Goal: Task Accomplishment & Management: Complete application form

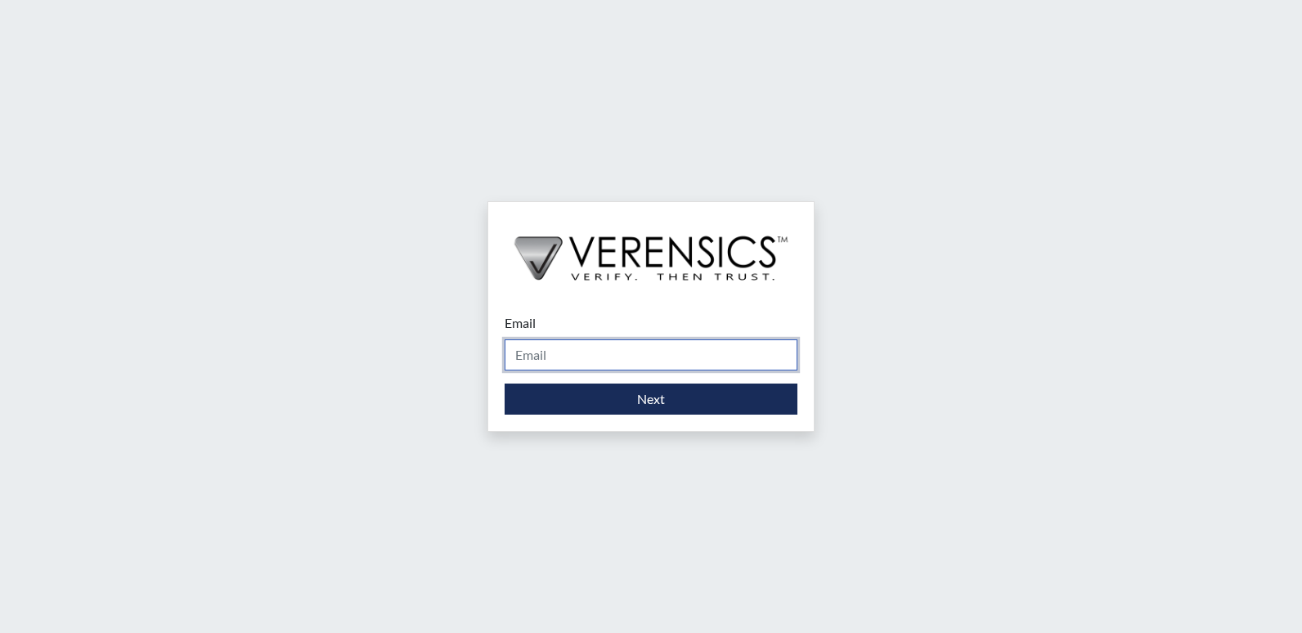
click at [575, 357] on input "Email" at bounding box center [651, 354] width 293 height 31
type input "[PERSON_NAME][EMAIL_ADDRESS][DOMAIN_NAME]"
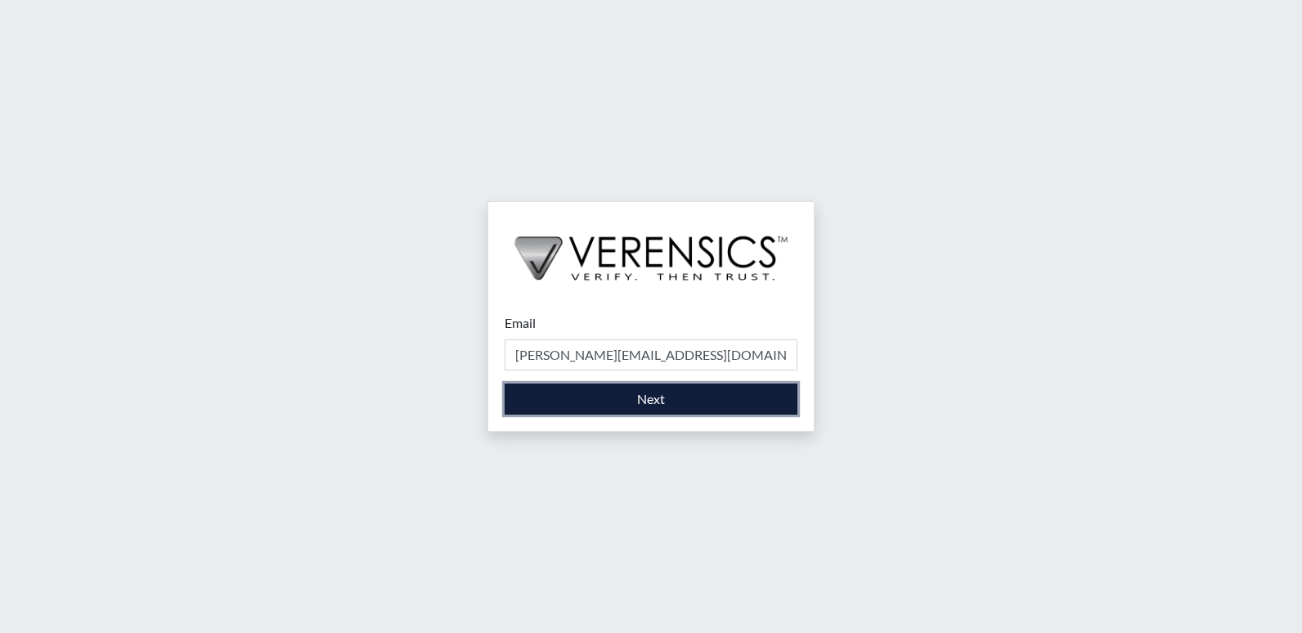
click at [590, 405] on button "Next" at bounding box center [651, 399] width 293 height 31
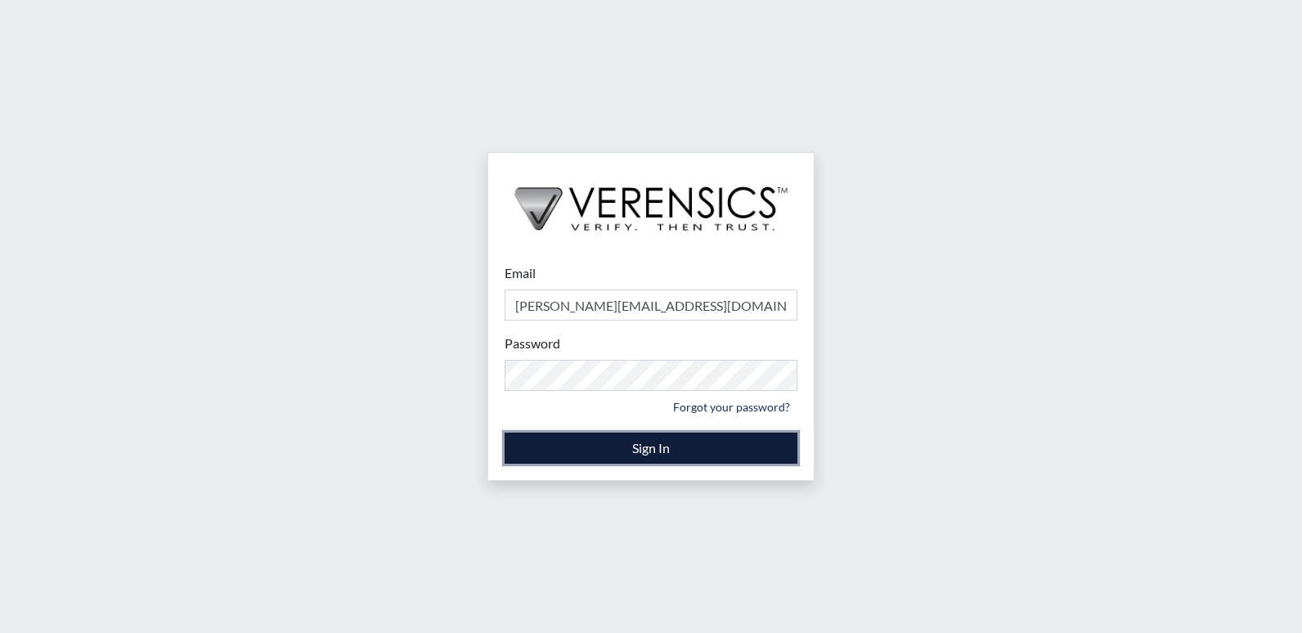
click at [639, 453] on button "Sign In" at bounding box center [651, 448] width 293 height 31
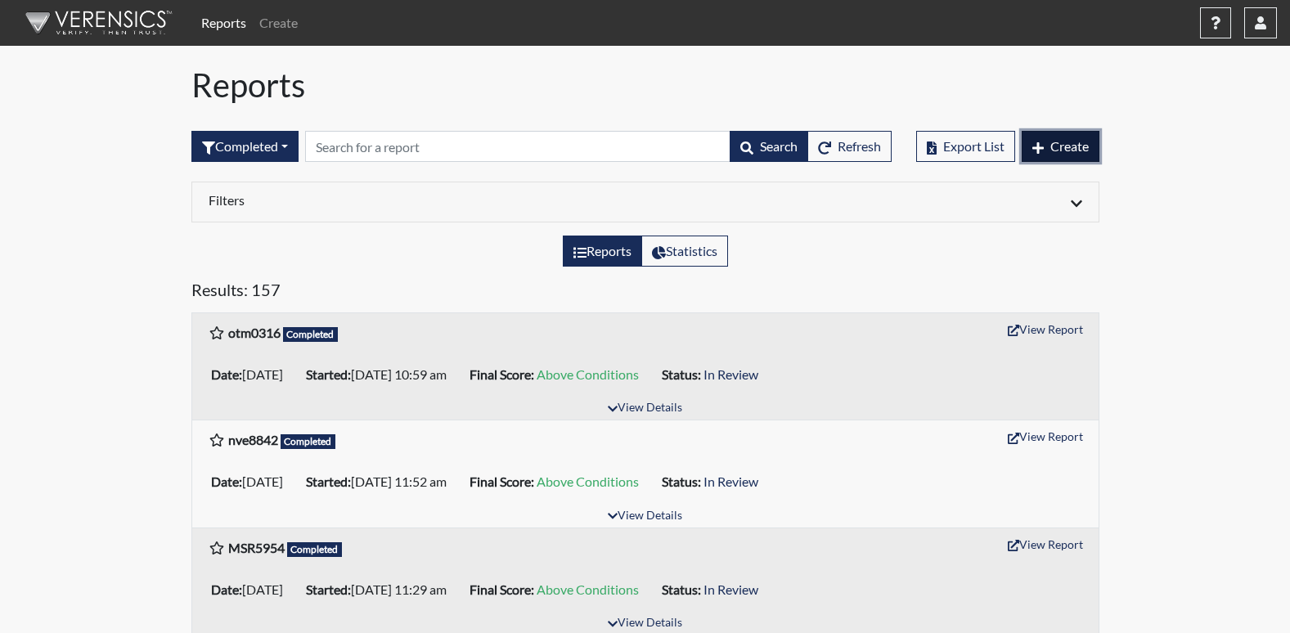
click at [1068, 154] on button "Create" at bounding box center [1060, 146] width 78 height 31
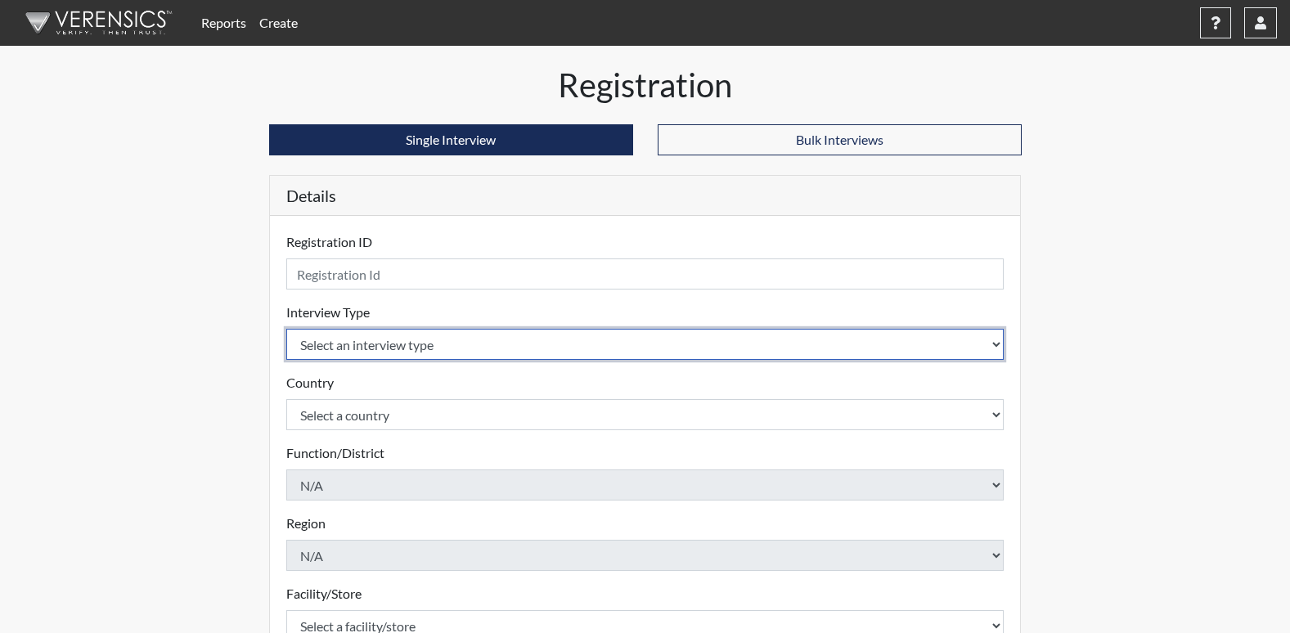
click at [987, 343] on select "Select an interview type Corrections Pre-Employment" at bounding box center [645, 344] width 718 height 31
select select "ff733e93-e1bf-11ea-9c9f-0eff0cf7eb8f"
click at [286, 329] on select "Select an interview type Corrections Pre-Employment" at bounding box center [645, 344] width 718 height 31
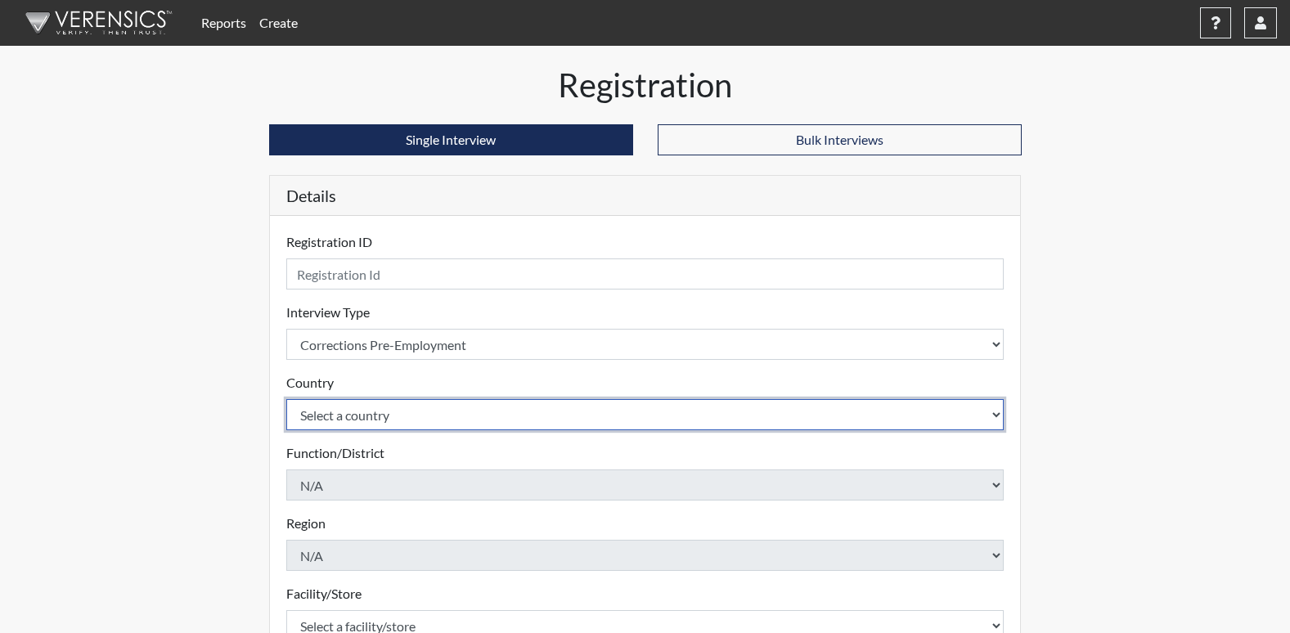
click at [995, 416] on select "Select a country [GEOGRAPHIC_DATA] [GEOGRAPHIC_DATA]" at bounding box center [645, 414] width 718 height 31
select select "united-states-of-[GEOGRAPHIC_DATA]"
click at [286, 399] on select "Select a country [GEOGRAPHIC_DATA] [GEOGRAPHIC_DATA]" at bounding box center [645, 414] width 718 height 31
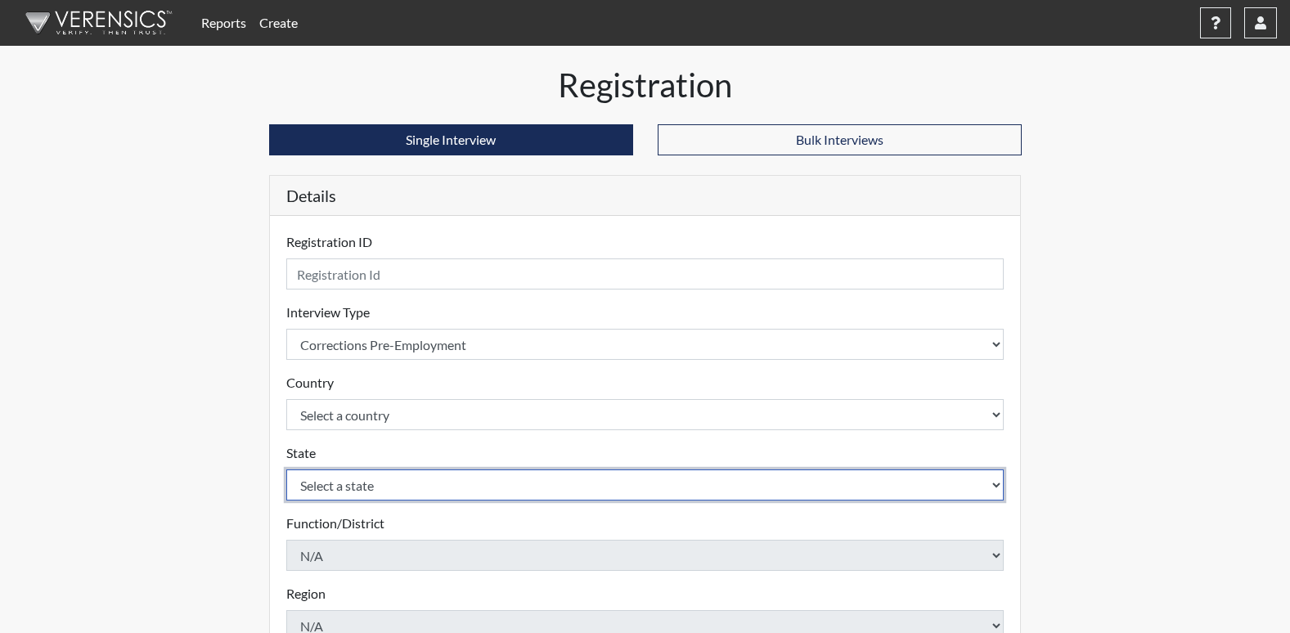
click at [998, 484] on select "Select a state [US_STATE] [US_STATE] [US_STATE] [US_STATE] [US_STATE] [US_STATE…" at bounding box center [645, 484] width 718 height 31
select select "GA"
click at [286, 469] on select "Select a state [US_STATE] [US_STATE] [US_STATE] [US_STATE] [US_STATE] [US_STATE…" at bounding box center [645, 484] width 718 height 31
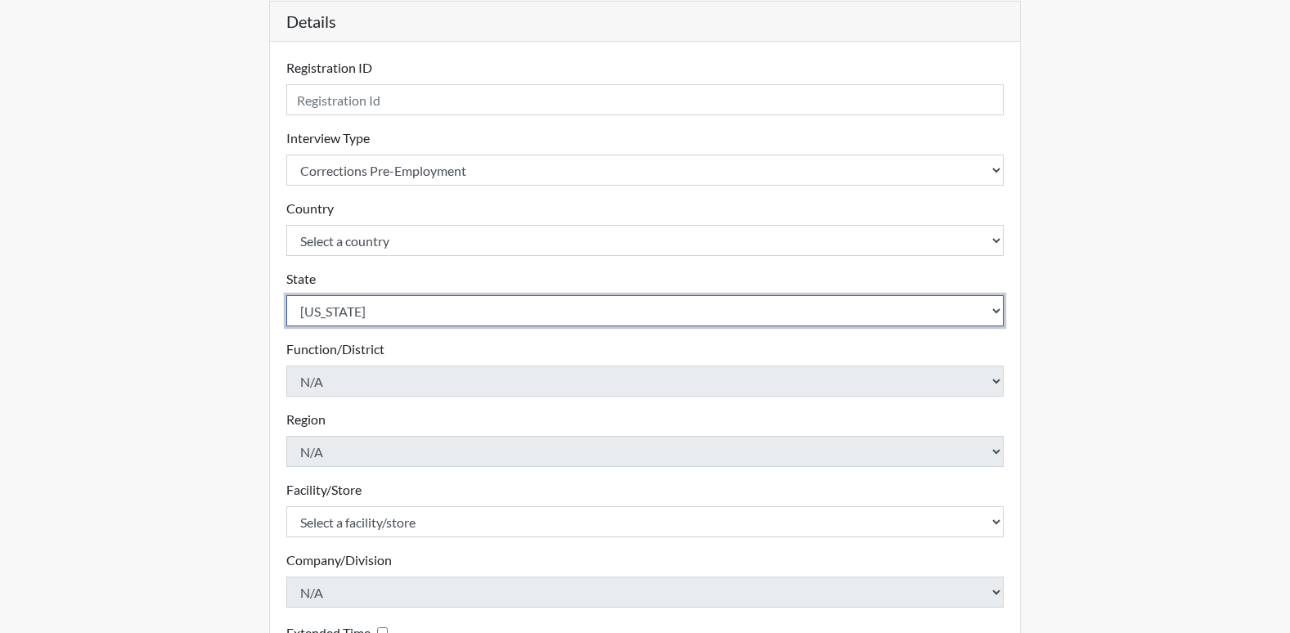
scroll to position [218, 0]
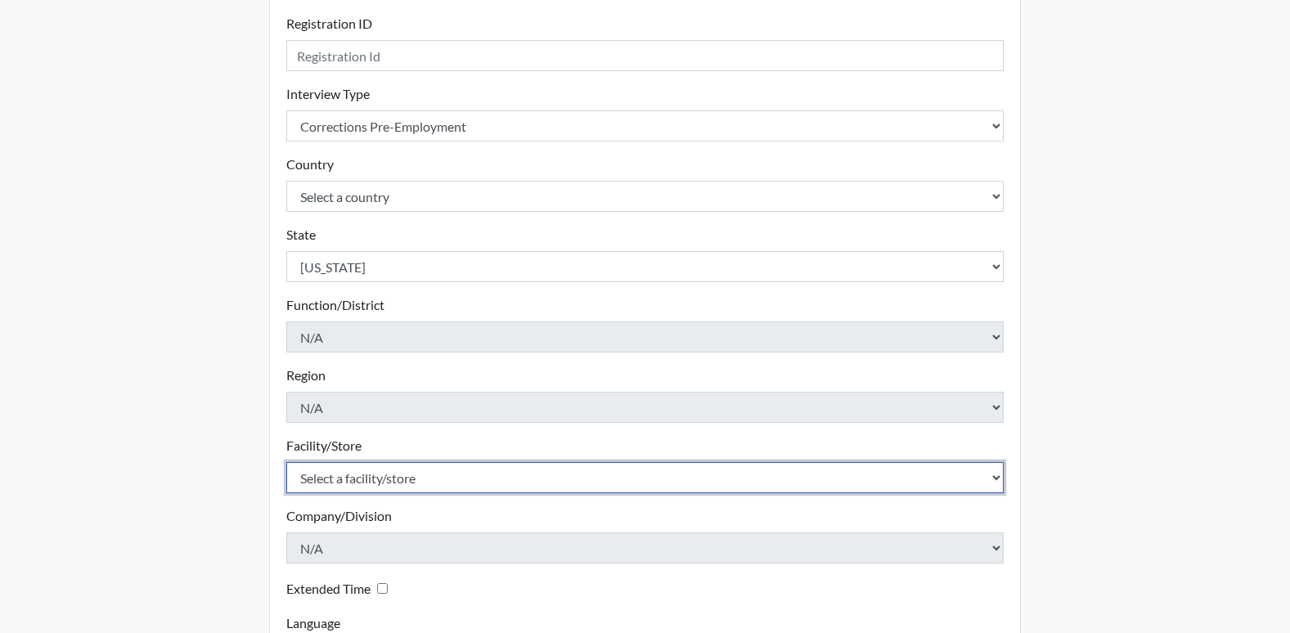
click at [994, 477] on select "Select a facility/store Long Unit [PERSON_NAME] [PERSON_NAME] Women's PDC" at bounding box center [645, 477] width 718 height 31
select select "0df420ef-37bf-4276-ba7a-c1d957eaad15"
click at [286, 462] on select "Select a facility/store Long Unit [PERSON_NAME] [PERSON_NAME] Women's PDC" at bounding box center [645, 477] width 718 height 31
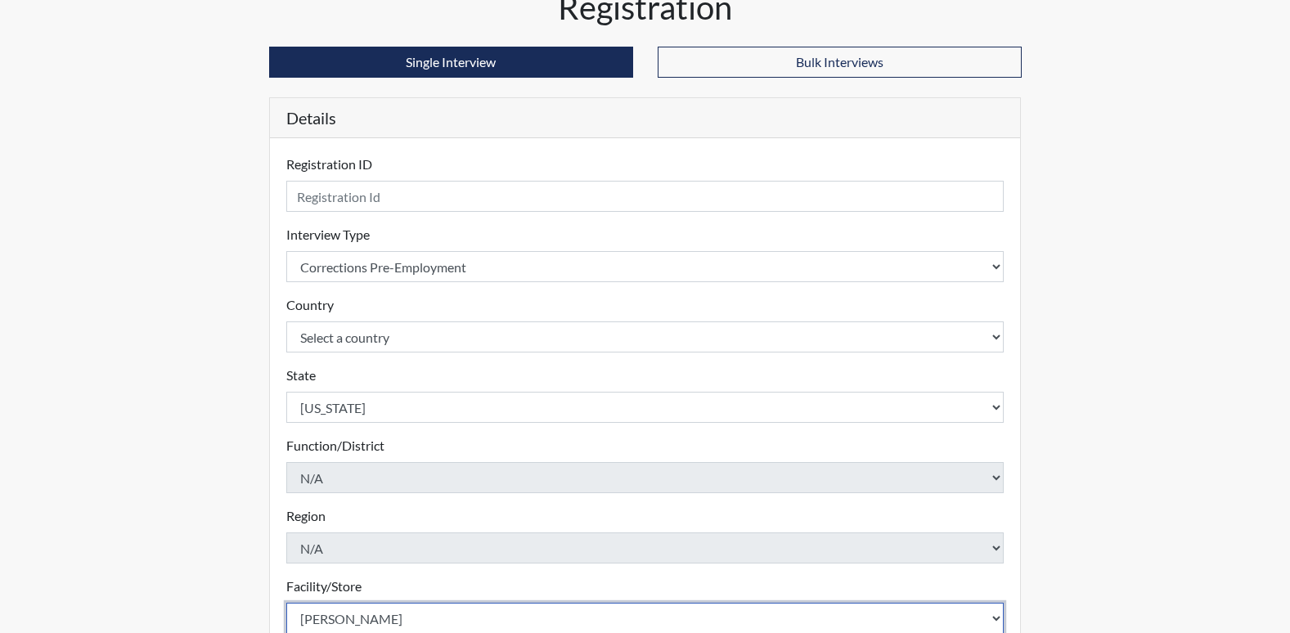
scroll to position [0, 0]
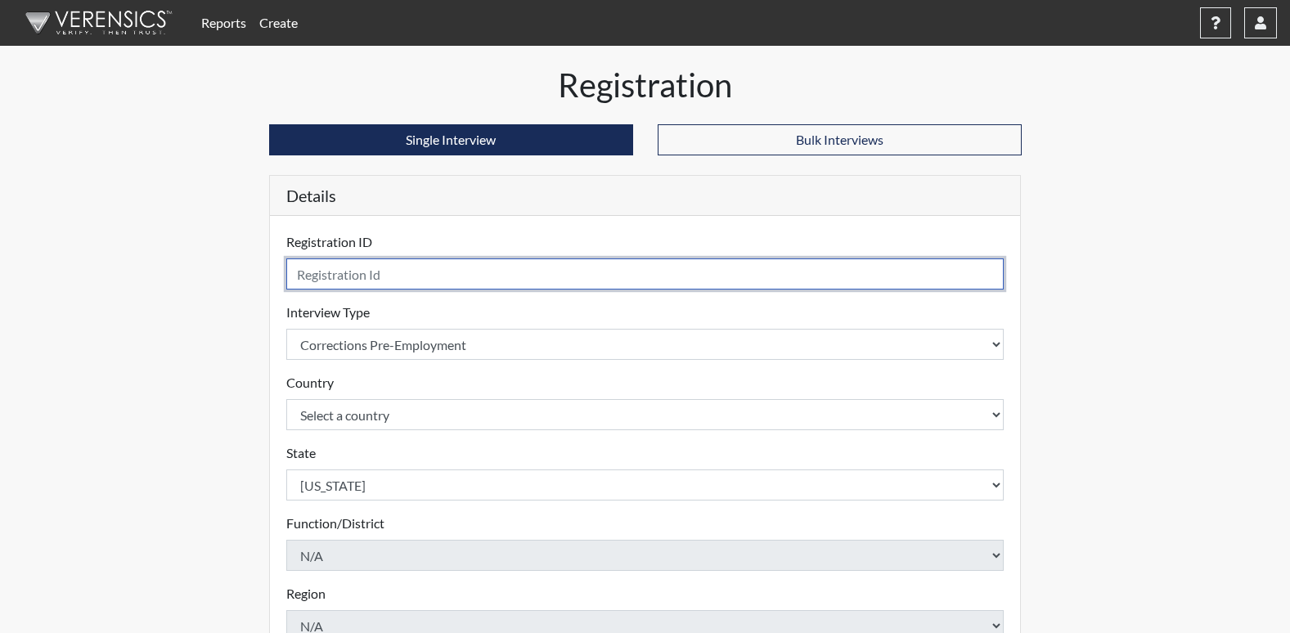
click at [424, 274] on input "text" at bounding box center [645, 273] width 718 height 31
click at [330, 283] on input "kpc" at bounding box center [645, 273] width 718 height 31
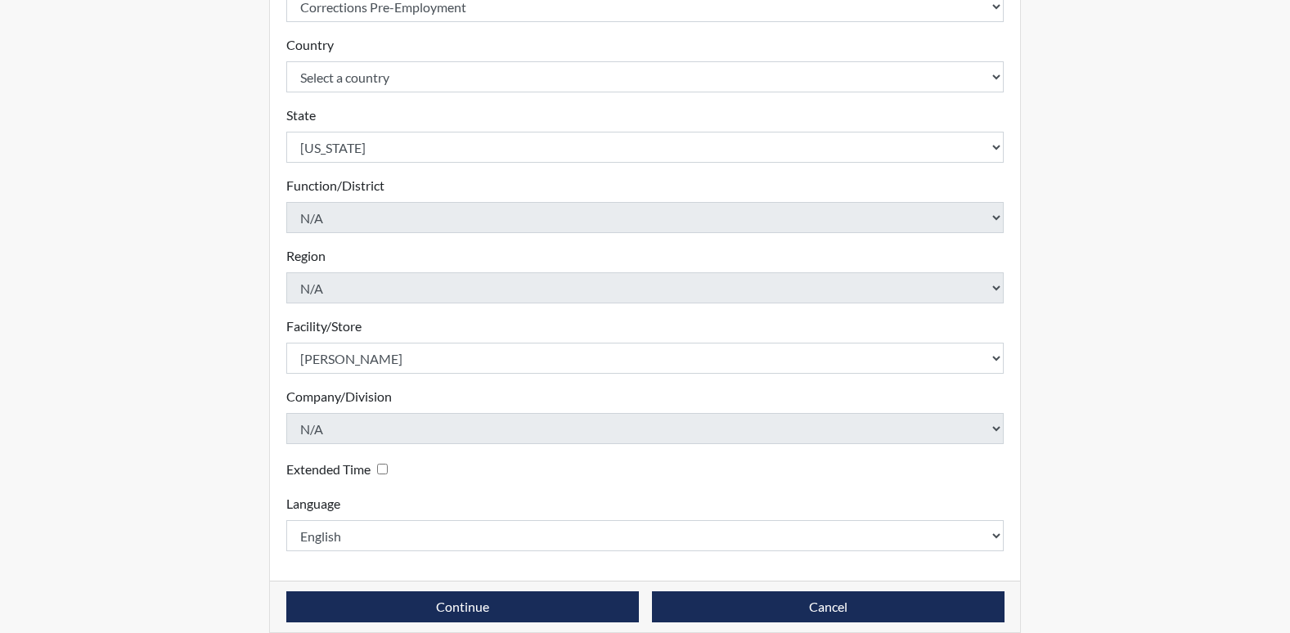
scroll to position [357, 0]
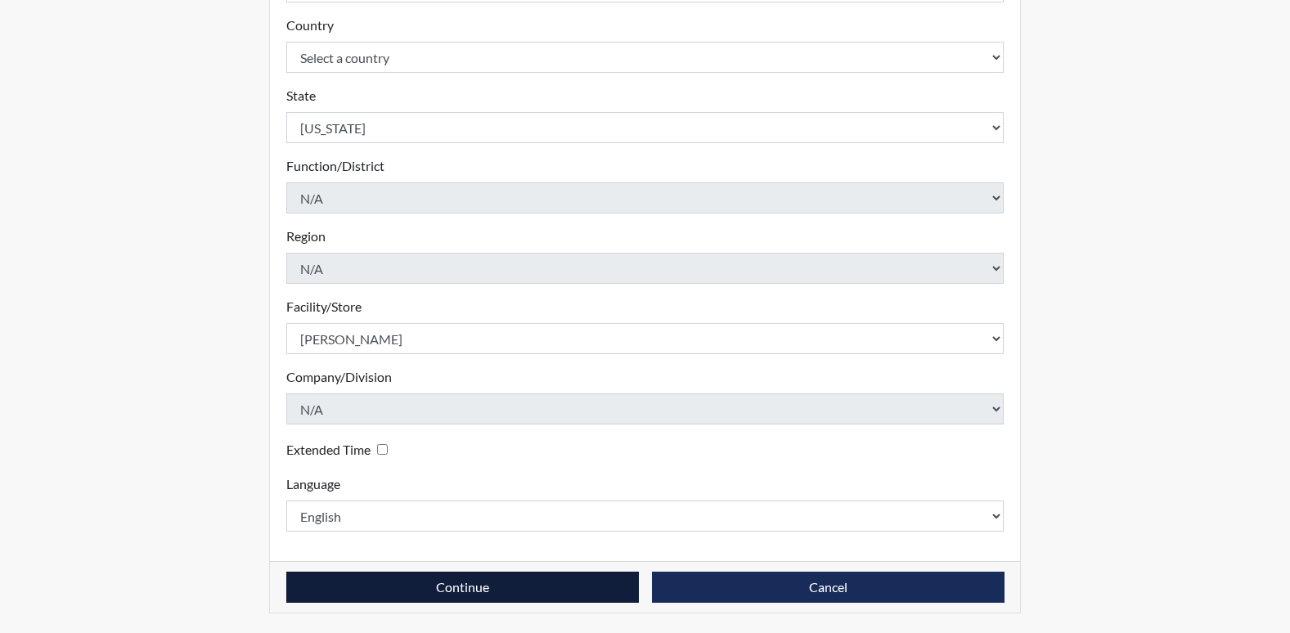
type input "kpc4822"
click at [502, 584] on button "Continue" at bounding box center [462, 587] width 352 height 31
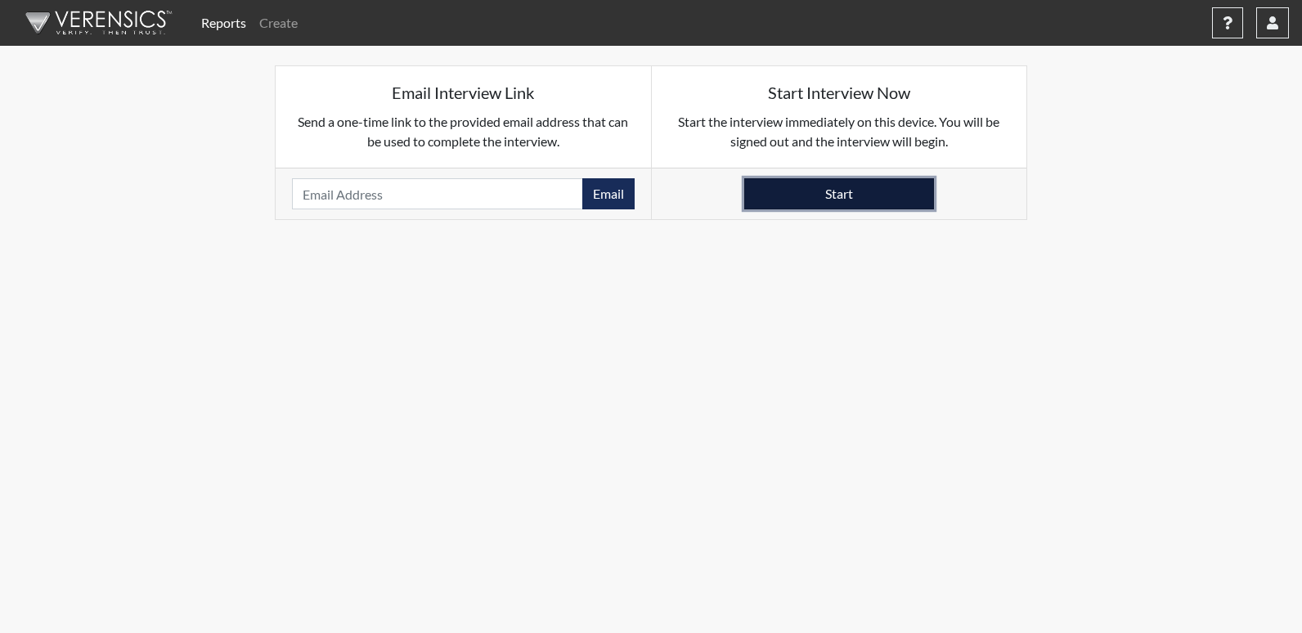
click at [825, 188] on button "Start" at bounding box center [839, 193] width 190 height 31
